Goal: Browse casually

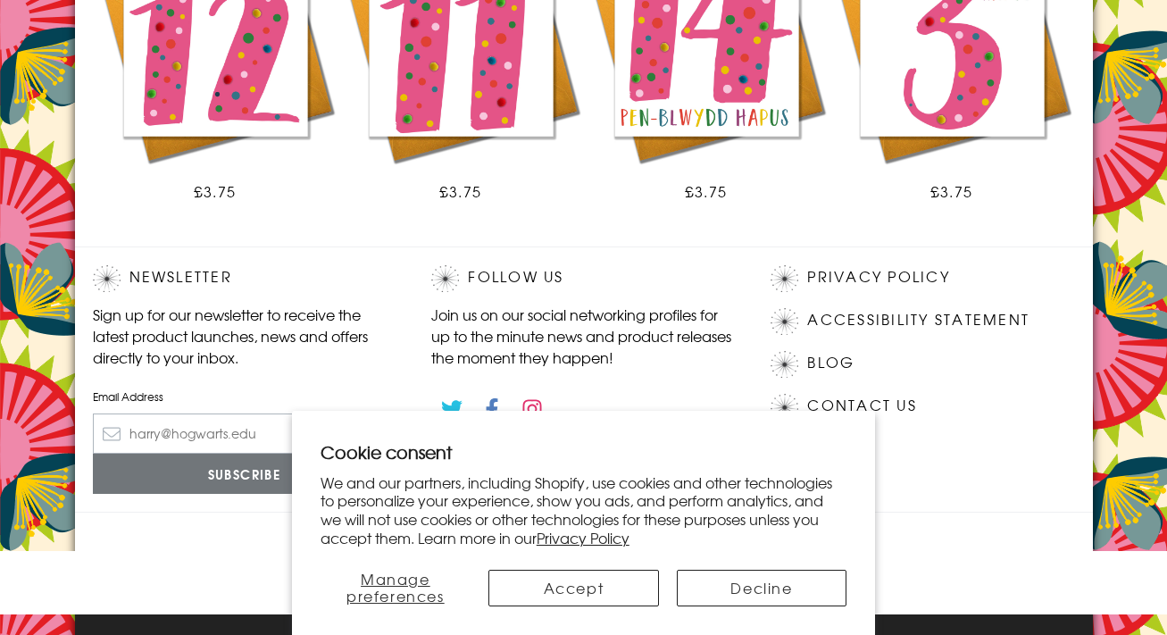
scroll to position [1338, 0]
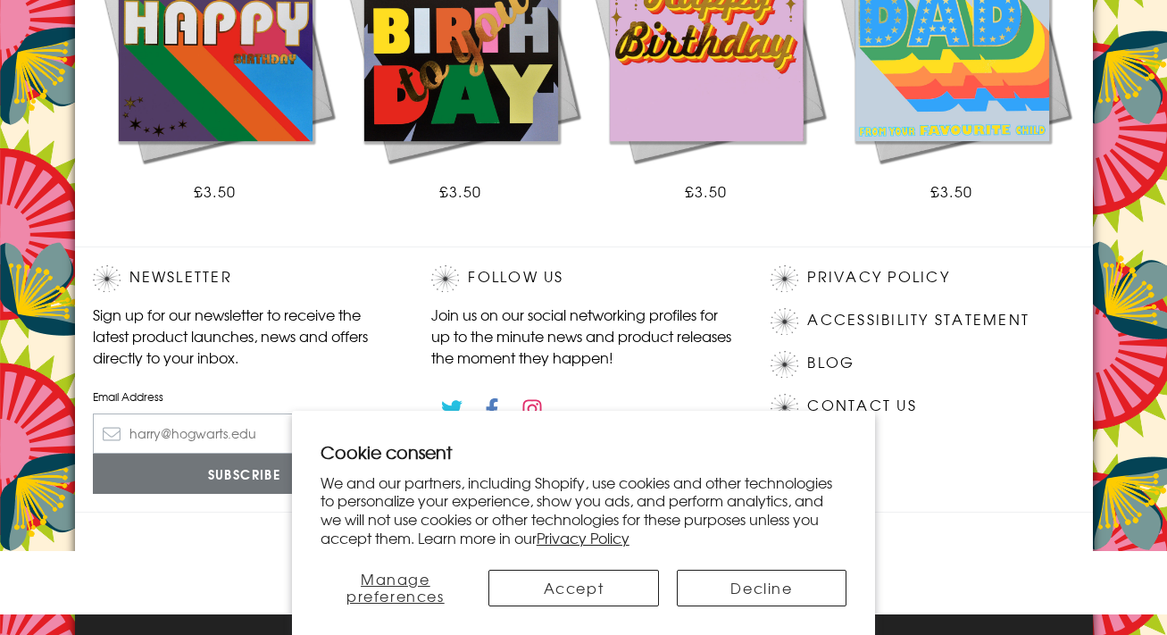
scroll to position [1338, 0]
